Goal: Transaction & Acquisition: Purchase product/service

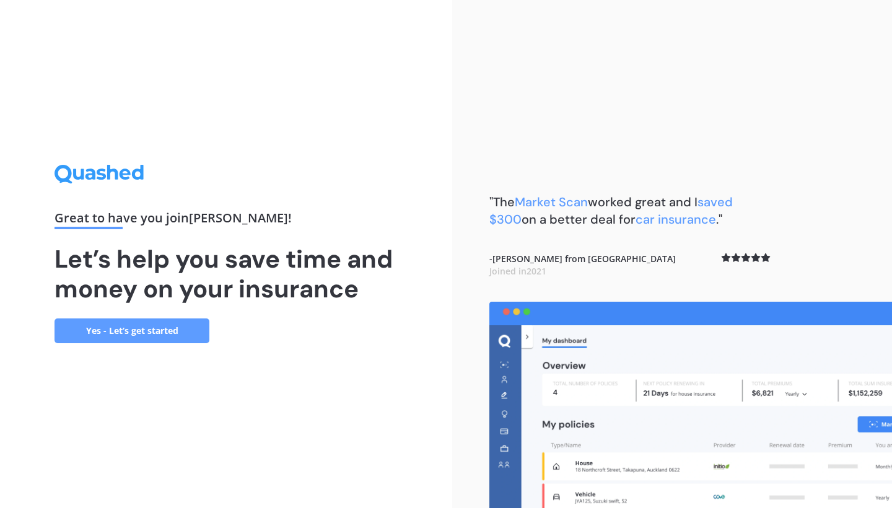
click at [149, 326] on link "Yes - Let’s get started" at bounding box center [132, 330] width 155 height 25
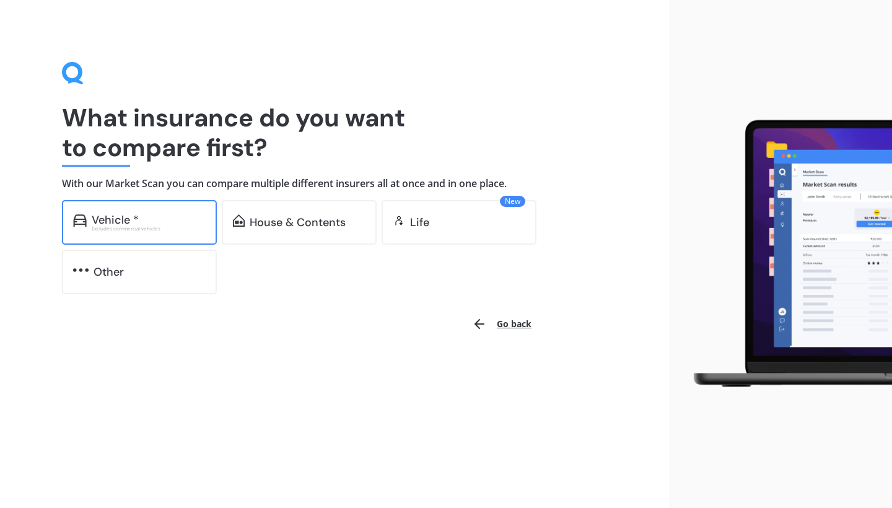
click at [137, 215] on div "Vehicle *" at bounding box center [115, 220] width 47 height 12
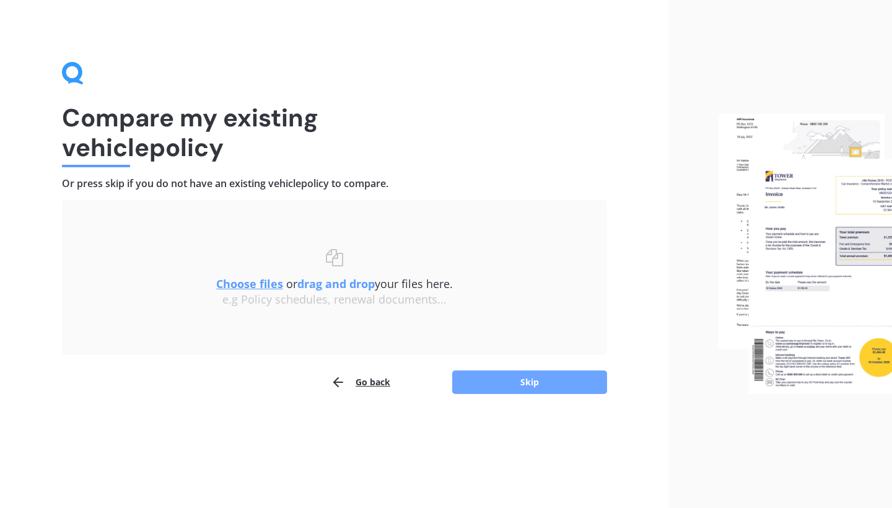
click at [481, 377] on button "Skip" at bounding box center [529, 382] width 155 height 24
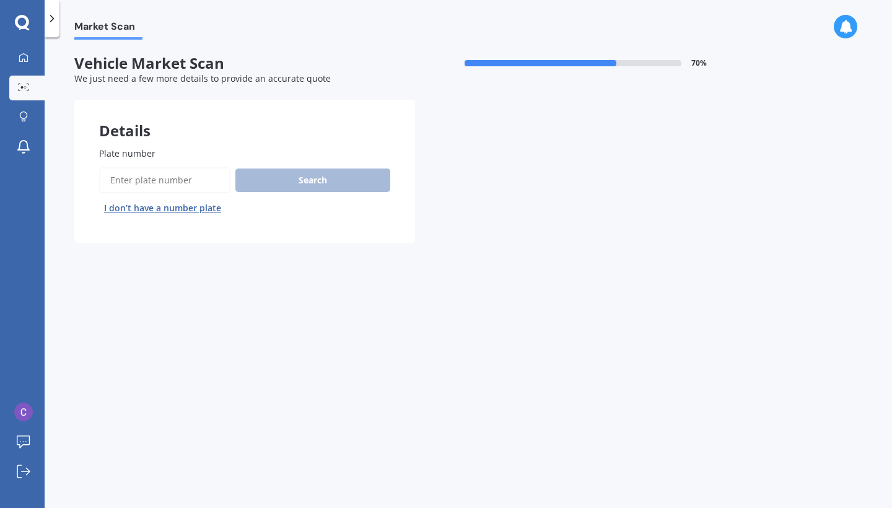
click at [169, 175] on input "Plate number" at bounding box center [164, 180] width 131 height 26
type input "RDB830"
click at [326, 173] on button "Search" at bounding box center [312, 180] width 155 height 24
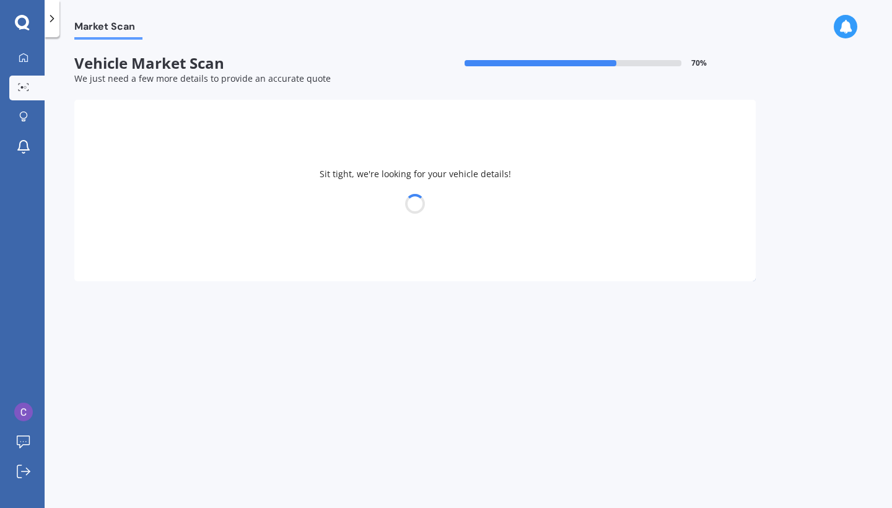
select select "TOYOTA"
select select "ALTEZZA"
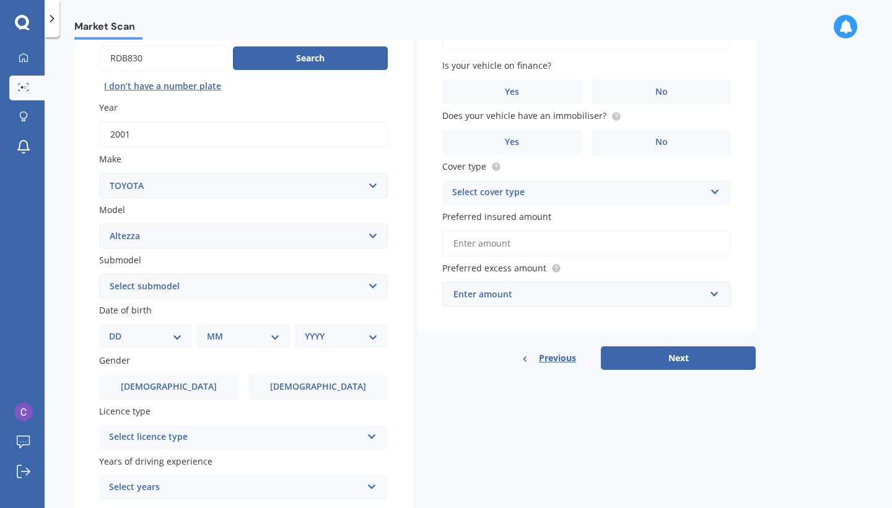
scroll to position [124, 0]
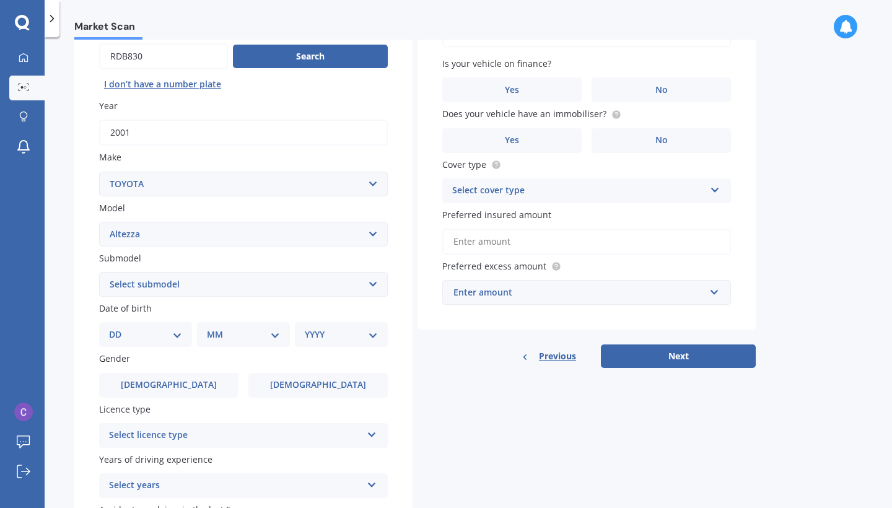
select select "(ALL OTHER)"
select select "28"
select select "05"
select select "2005"
click at [194, 377] on label "[DEMOGRAPHIC_DATA]" at bounding box center [168, 385] width 139 height 25
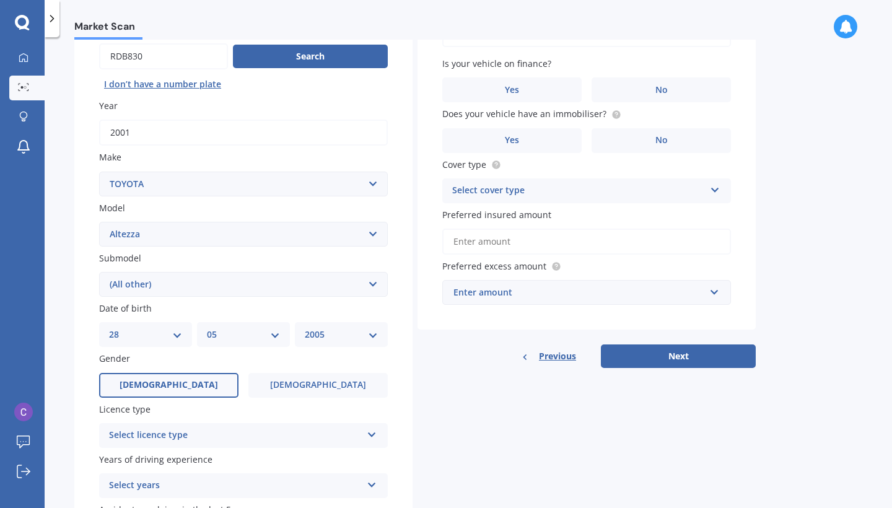
click at [0, 0] on input "[DEMOGRAPHIC_DATA]" at bounding box center [0, 0] width 0 height 0
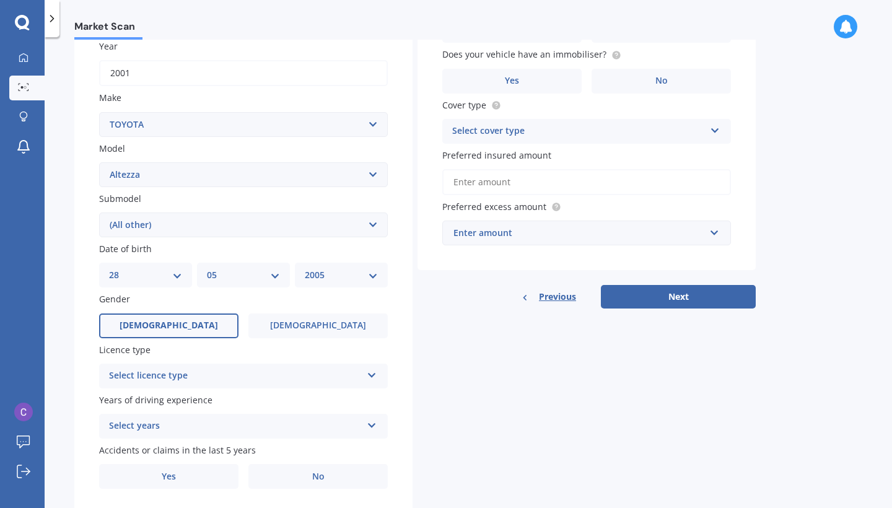
scroll to position [189, 0]
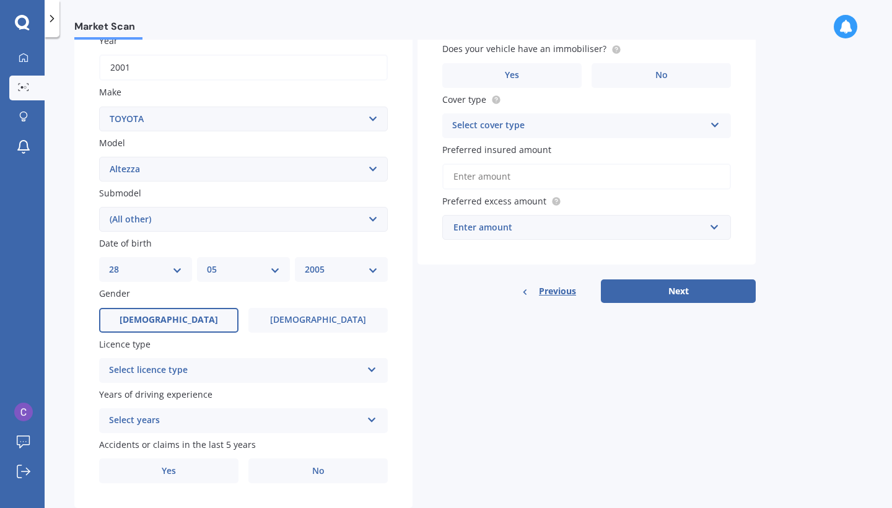
click at [185, 363] on div "Select licence type" at bounding box center [235, 370] width 253 height 15
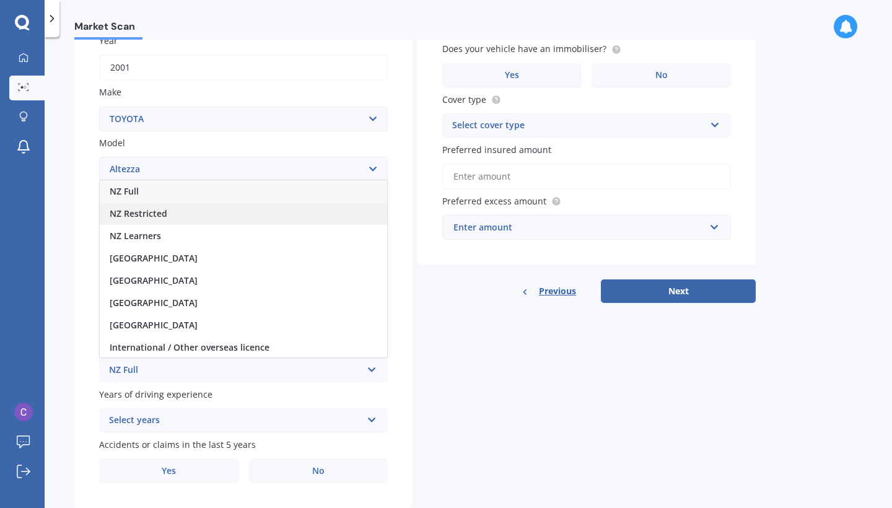
click at [157, 212] on span "NZ Restricted" at bounding box center [139, 213] width 58 height 12
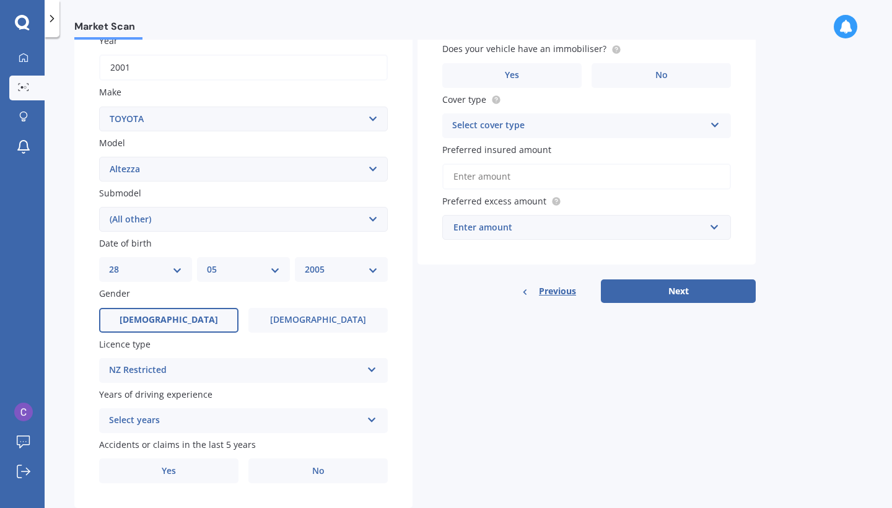
click at [139, 413] on div "Select years" at bounding box center [235, 420] width 253 height 15
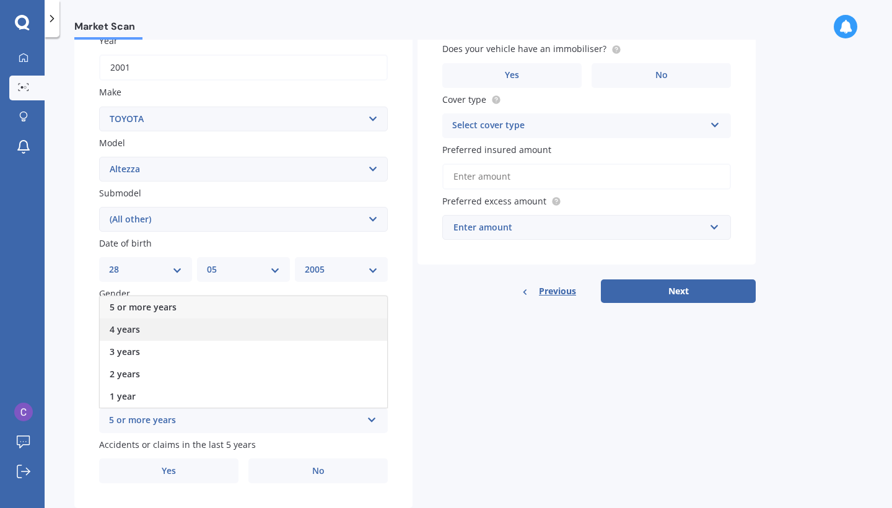
click at [129, 323] on span "4 years" at bounding box center [125, 329] width 30 height 12
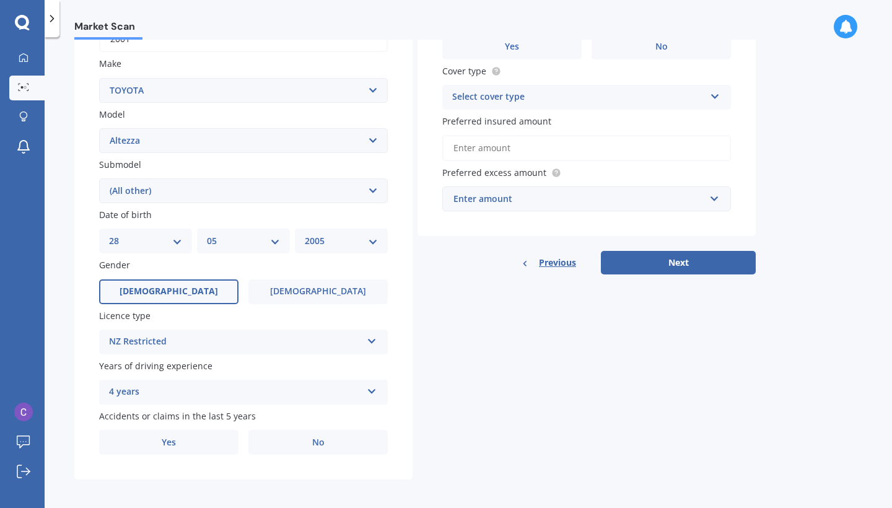
scroll to position [217, 0]
click at [284, 437] on label "No" at bounding box center [317, 442] width 139 height 25
click at [0, 0] on input "No" at bounding box center [0, 0] width 0 height 0
click at [595, 90] on div "Select cover type" at bounding box center [578, 97] width 253 height 15
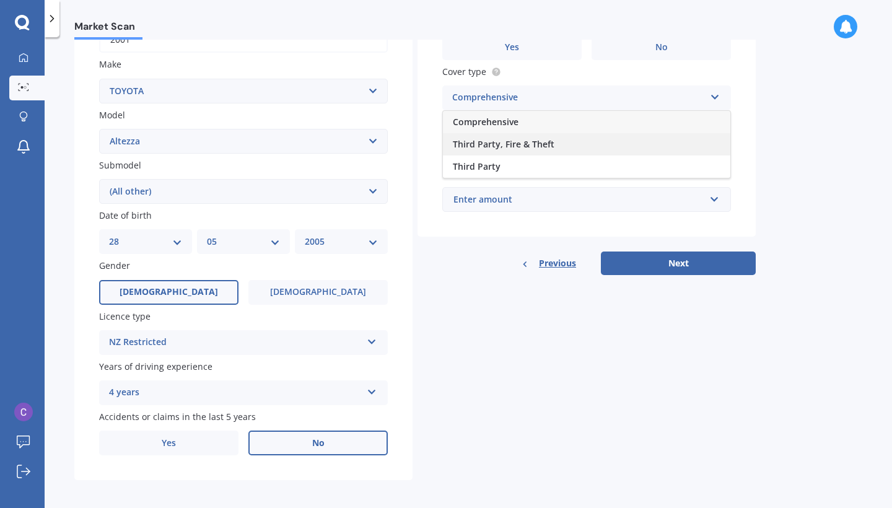
click at [573, 140] on div "Third Party, Fire & Theft" at bounding box center [586, 144] width 287 height 22
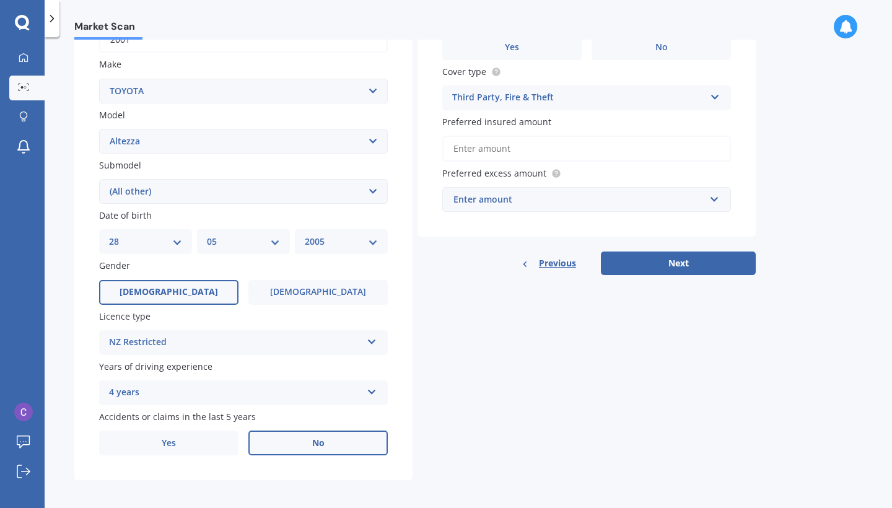
click at [551, 142] on input "Preferred insured amount" at bounding box center [586, 149] width 289 height 26
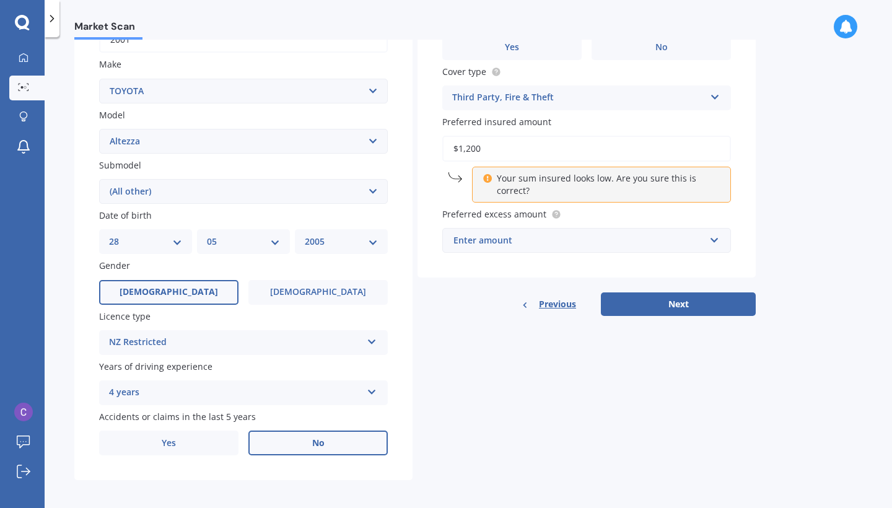
type input "$12,000"
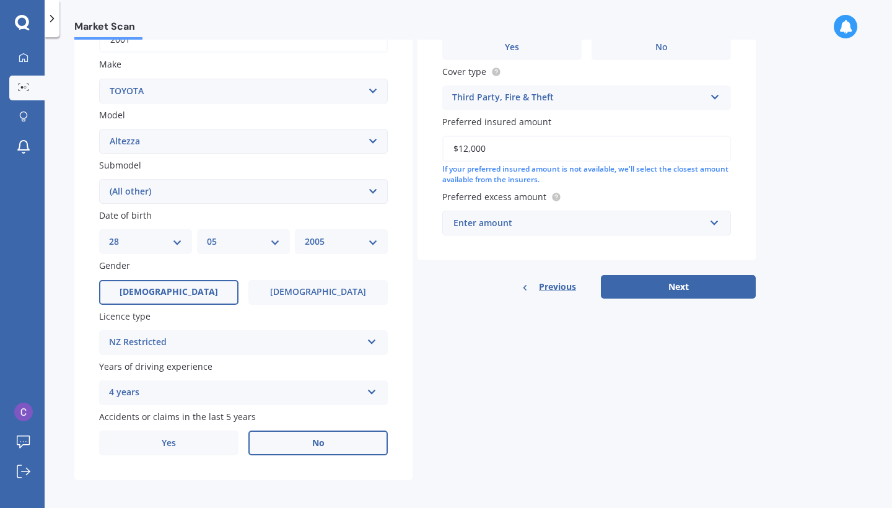
click at [549, 220] on div "Enter amount" at bounding box center [578, 223] width 251 height 14
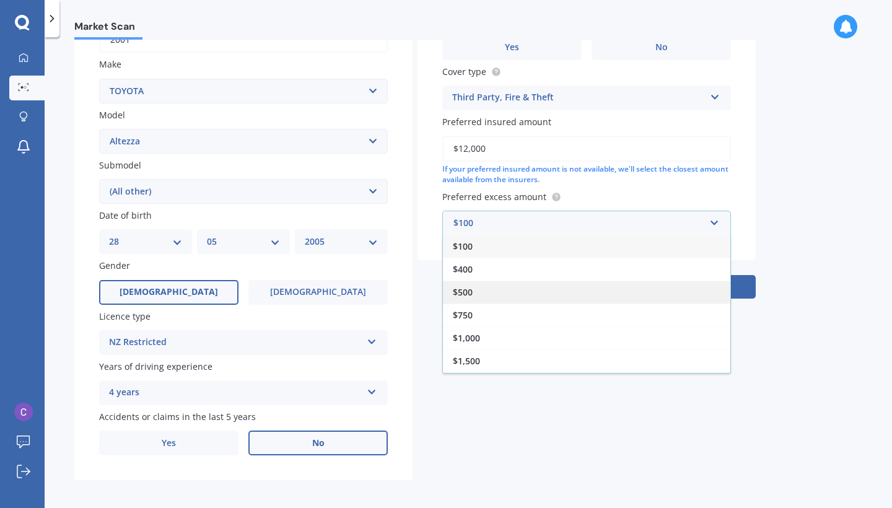
click at [532, 284] on div "$500" at bounding box center [586, 292] width 287 height 23
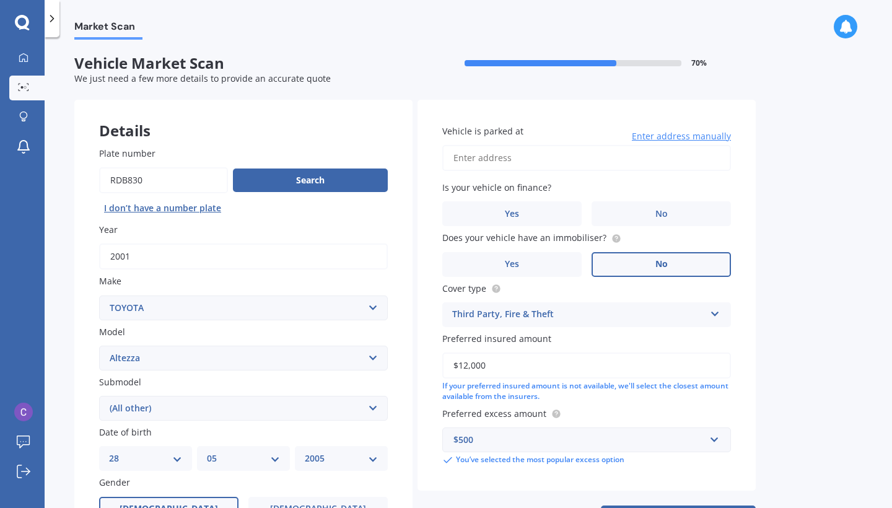
click at [655, 255] on label "No" at bounding box center [660, 264] width 139 height 25
click at [0, 0] on input "No" at bounding box center [0, 0] width 0 height 0
click at [654, 208] on label "No" at bounding box center [660, 213] width 139 height 25
click at [0, 0] on input "No" at bounding box center [0, 0] width 0 height 0
type input "[DATE][STREET_ADDRESS][PERSON_NAME][PERSON_NAME]"
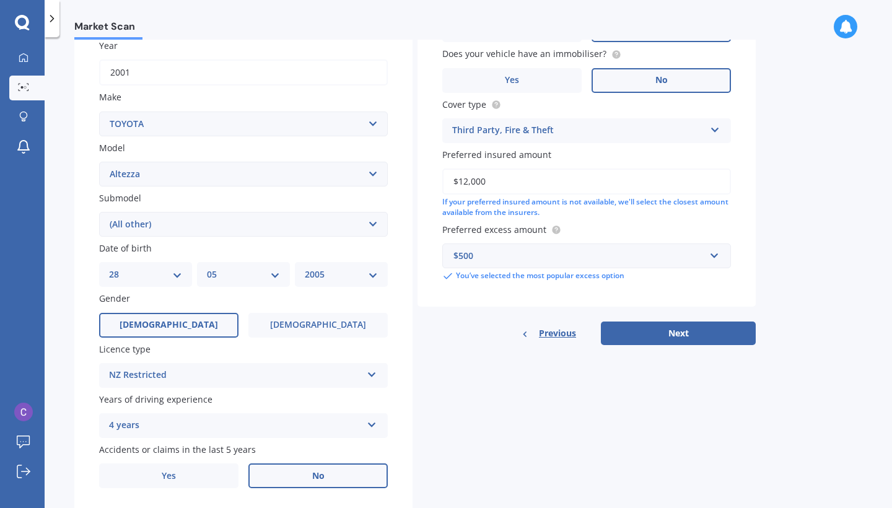
scroll to position [187, 0]
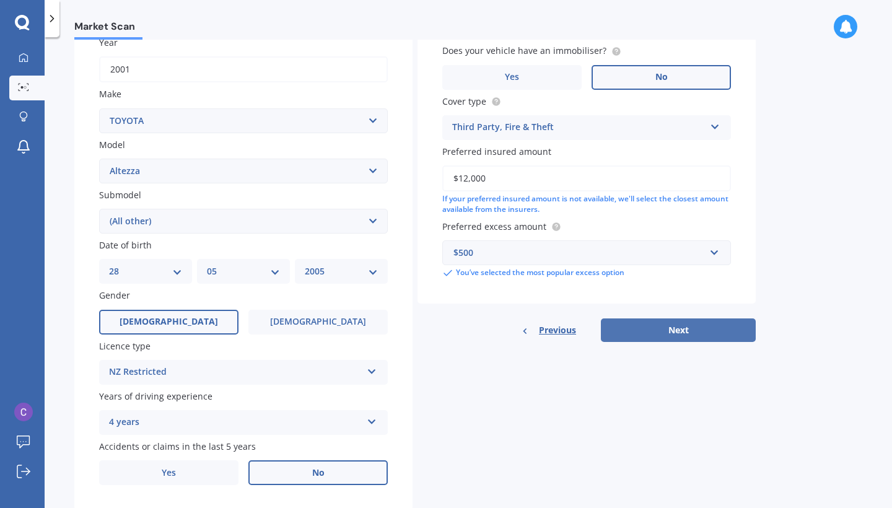
click at [671, 333] on button "Next" at bounding box center [678, 330] width 155 height 24
select select "28"
select select "05"
select select "2005"
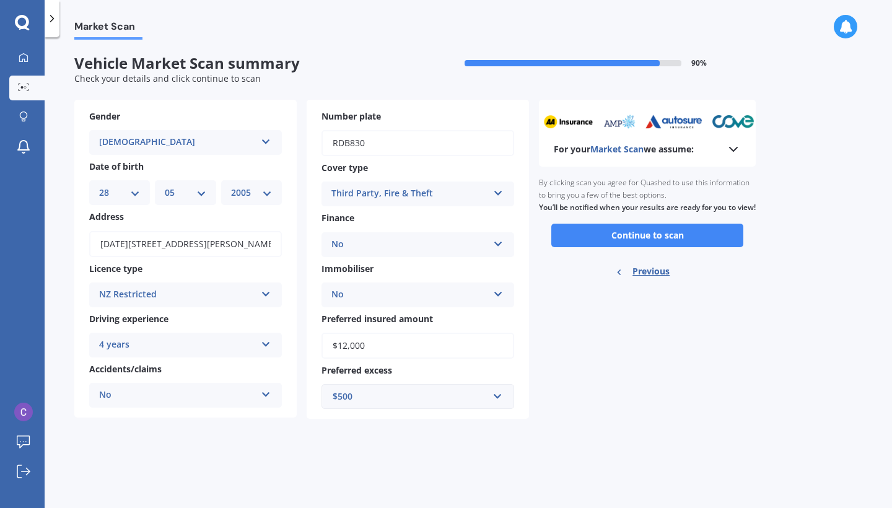
scroll to position [0, 0]
click at [642, 243] on button "Continue to scan" at bounding box center [647, 236] width 192 height 24
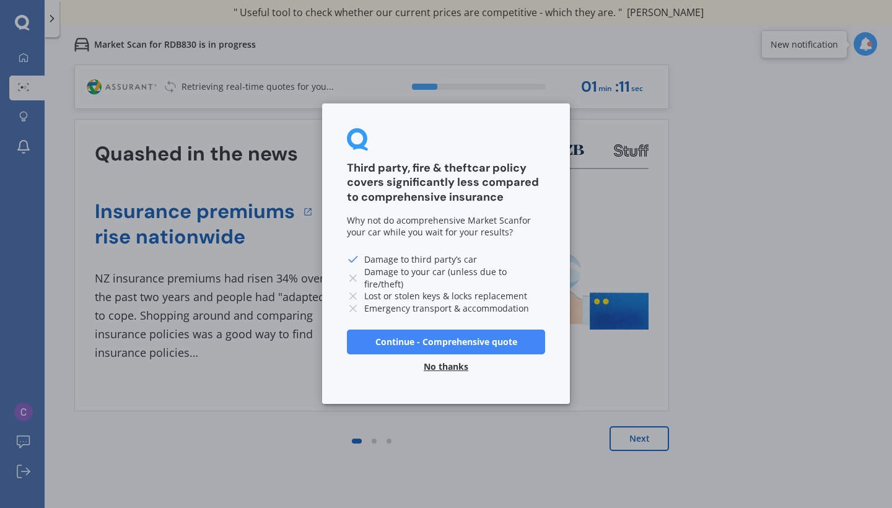
click at [455, 363] on button "No thanks" at bounding box center [445, 367] width 59 height 25
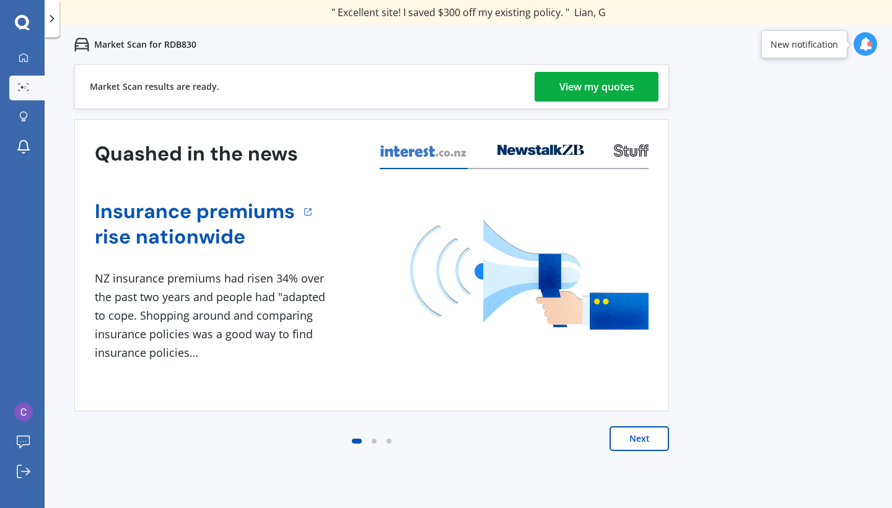
click at [580, 86] on div "View my quotes" at bounding box center [596, 87] width 75 height 30
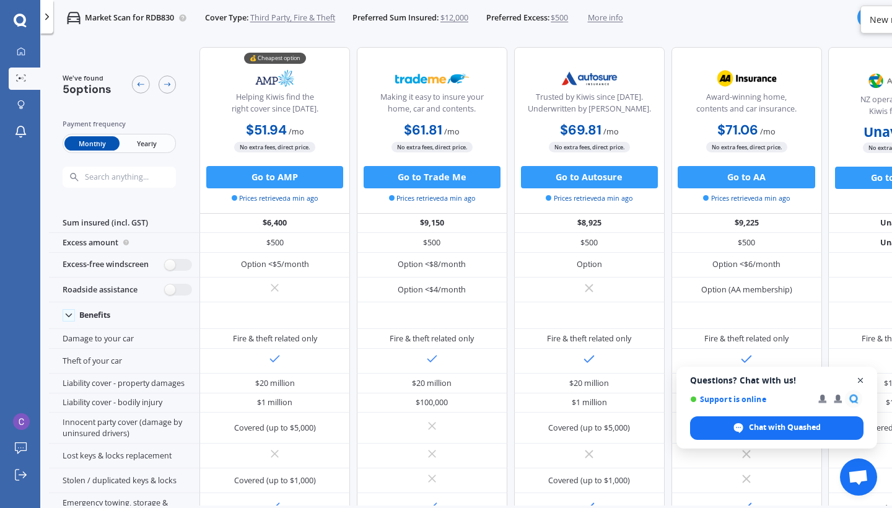
click at [860, 378] on span "Close chat" at bounding box center [860, 380] width 15 height 15
